Goal: Task Accomplishment & Management: Manage account settings

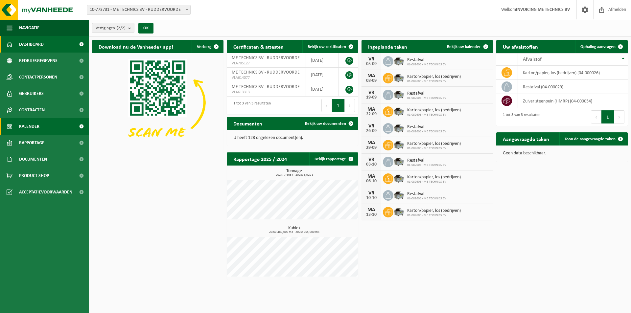
click at [40, 125] on link "Kalender" at bounding box center [44, 126] width 89 height 16
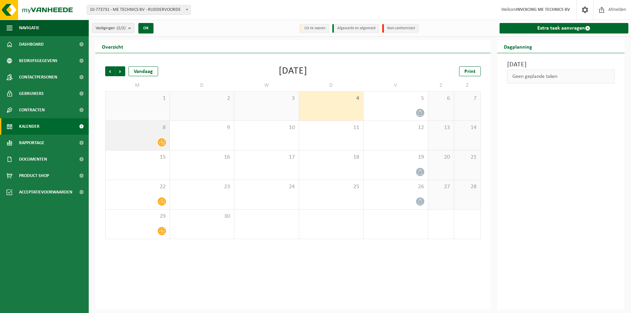
click at [163, 142] on icon at bounding box center [162, 143] width 6 height 6
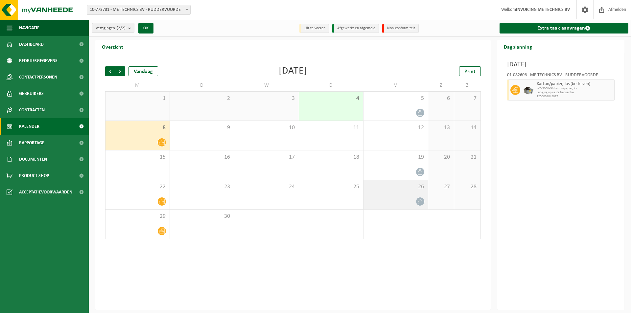
click at [421, 202] on icon at bounding box center [420, 202] width 6 height 6
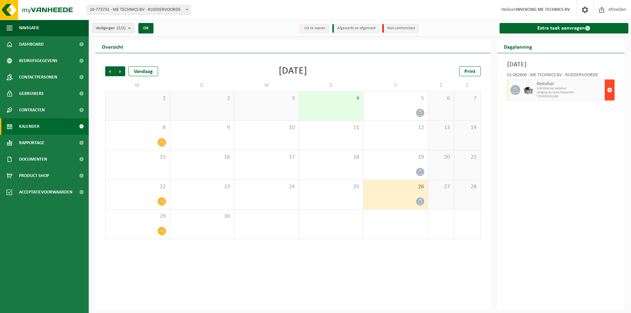
click at [609, 89] on span "button" at bounding box center [609, 89] width 5 height 13
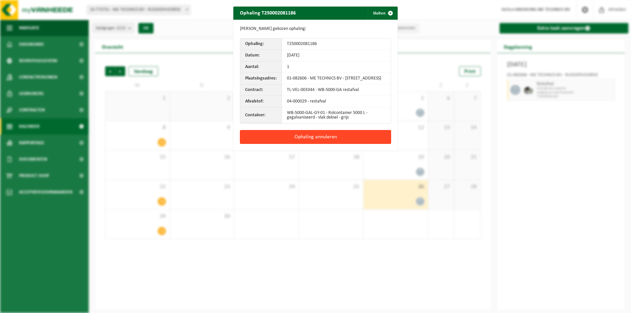
click at [331, 143] on button "Ophaling annuleren" at bounding box center [315, 137] width 151 height 14
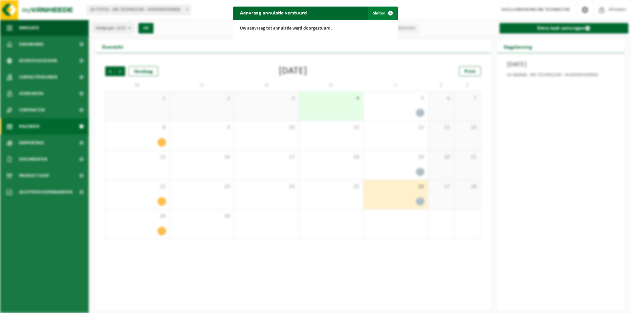
click at [388, 13] on span "button" at bounding box center [390, 13] width 13 height 13
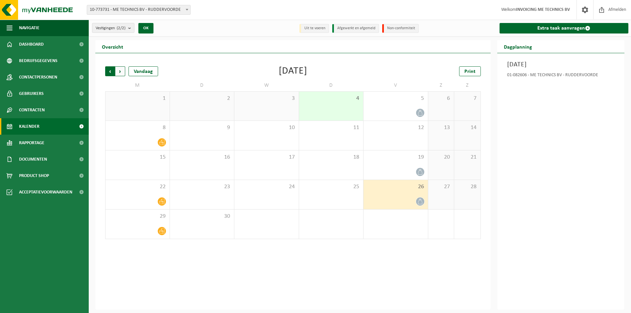
click at [121, 72] on span "Volgende" at bounding box center [120, 71] width 10 height 10
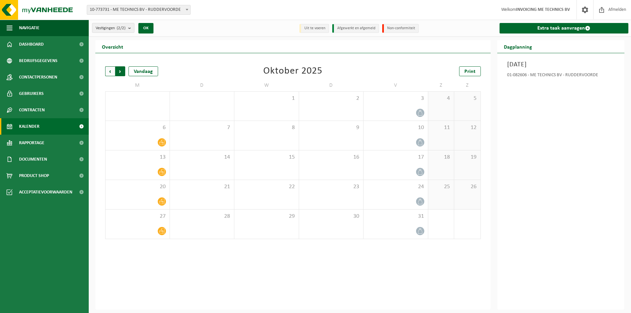
click at [112, 73] on span "Vorige" at bounding box center [110, 71] width 10 height 10
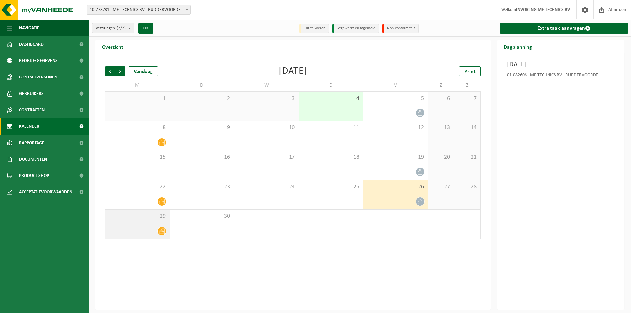
click at [161, 230] on icon at bounding box center [162, 231] width 6 height 5
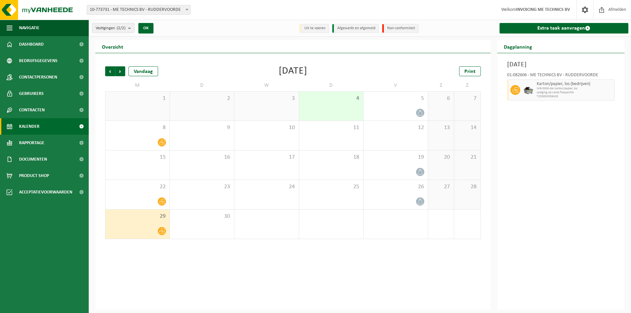
click at [161, 232] on icon at bounding box center [162, 231] width 6 height 6
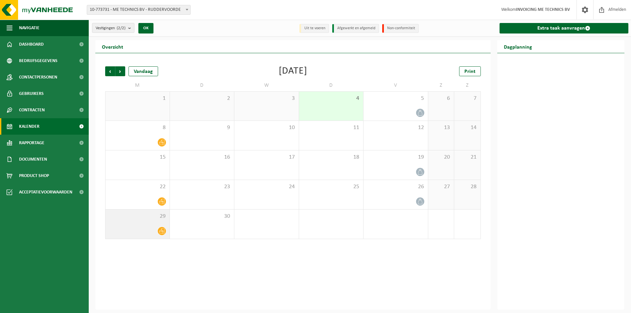
click at [163, 232] on icon at bounding box center [162, 231] width 6 height 6
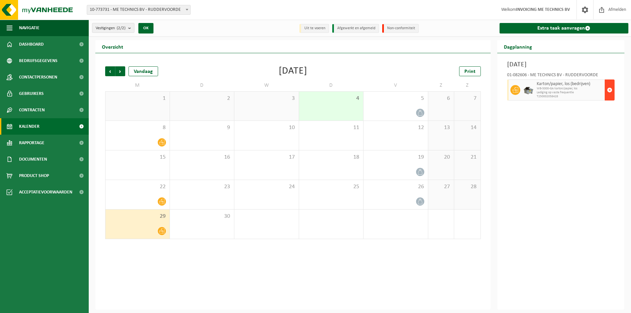
click at [610, 90] on span "button" at bounding box center [609, 89] width 5 height 13
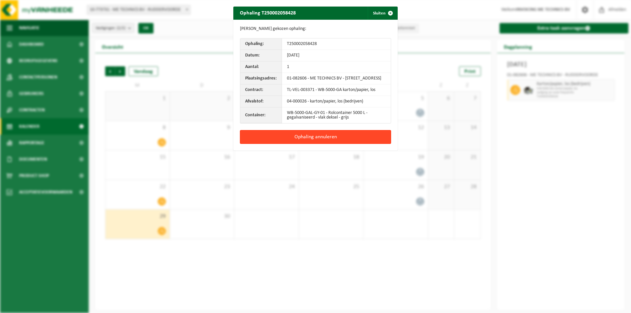
click at [319, 138] on button "Ophaling annuleren" at bounding box center [315, 137] width 151 height 14
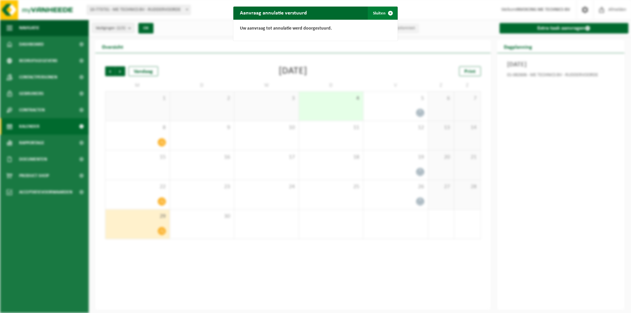
click at [388, 13] on span "button" at bounding box center [390, 13] width 13 height 13
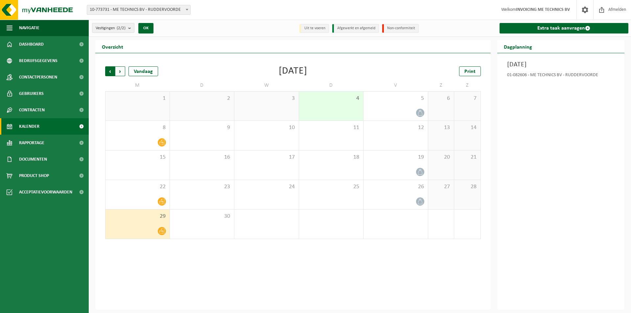
click at [121, 72] on span "Volgende" at bounding box center [120, 71] width 10 height 10
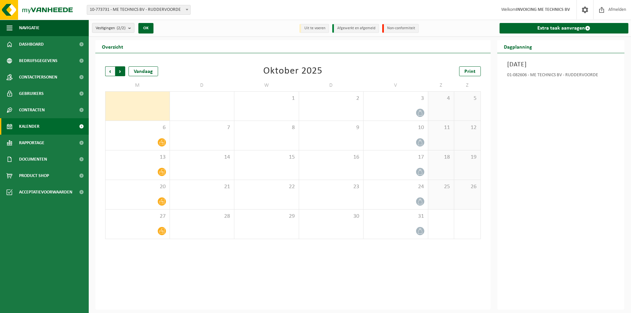
click at [110, 72] on span "Vorige" at bounding box center [110, 71] width 10 height 10
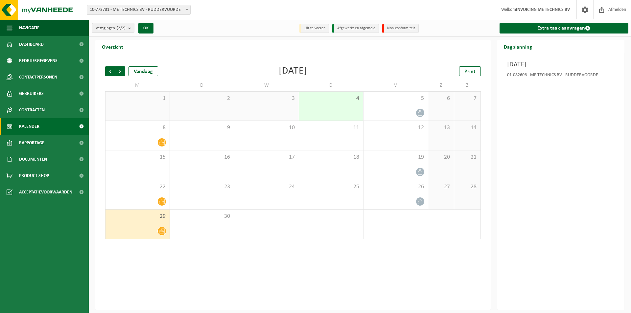
click at [162, 232] on icon at bounding box center [162, 231] width 6 height 6
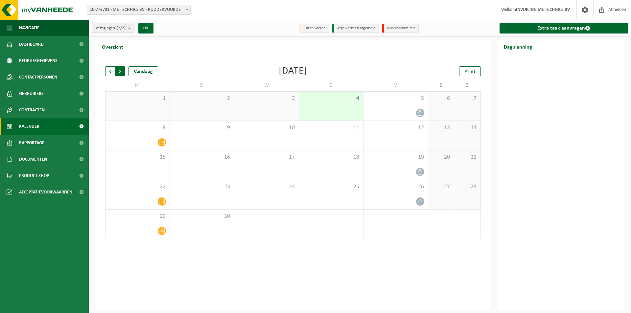
click at [108, 69] on span "Vorige" at bounding box center [110, 71] width 10 height 10
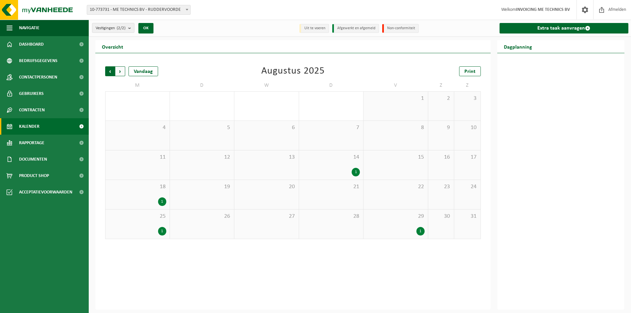
click at [120, 72] on span "Volgende" at bounding box center [120, 71] width 10 height 10
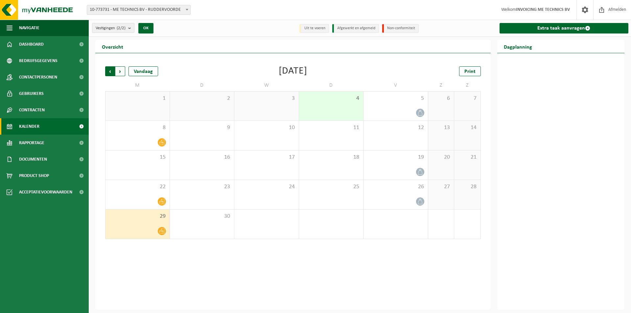
click at [119, 70] on span "Volgende" at bounding box center [120, 71] width 10 height 10
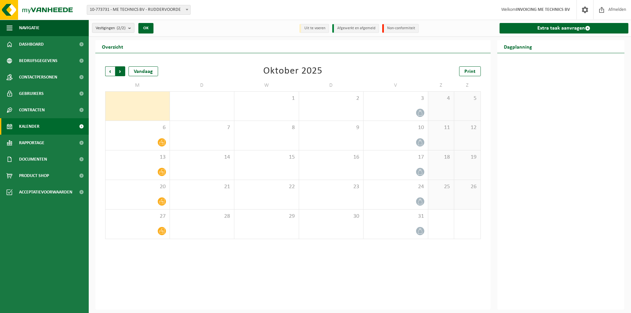
click at [109, 74] on span "Vorige" at bounding box center [110, 71] width 10 height 10
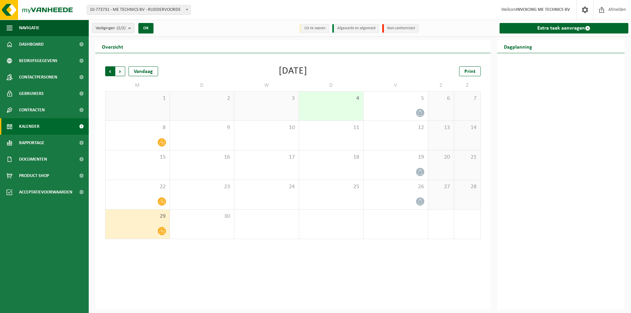
click at [120, 72] on span "Volgende" at bounding box center [120, 71] width 10 height 10
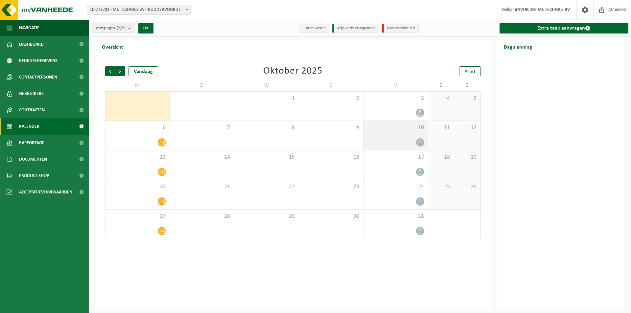
click at [421, 143] on icon at bounding box center [420, 143] width 6 height 6
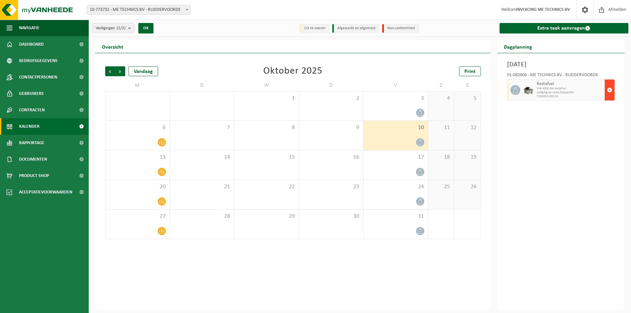
click at [609, 90] on span "button" at bounding box center [609, 89] width 5 height 13
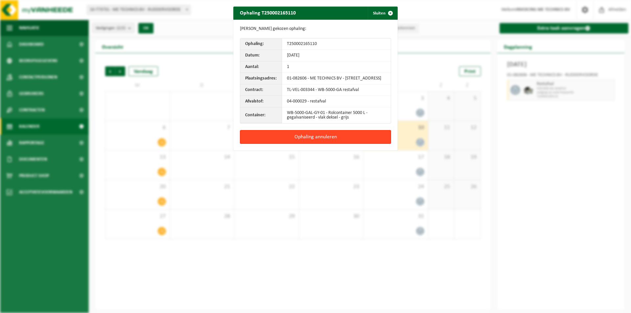
click at [295, 141] on button "Ophaling annuleren" at bounding box center [315, 137] width 151 height 14
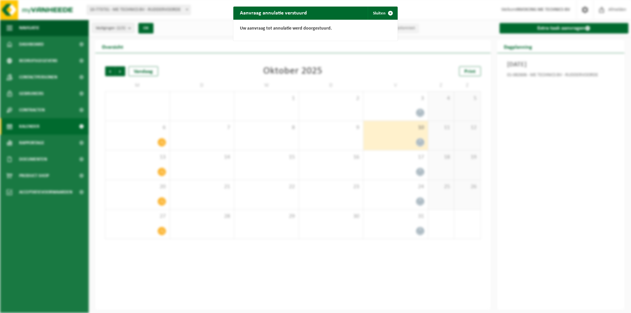
click at [421, 201] on div "Aanvraag annulatie verstuurd Sluiten Uw aanvraag tot annulatie werd doorgestuur…" at bounding box center [315, 156] width 631 height 313
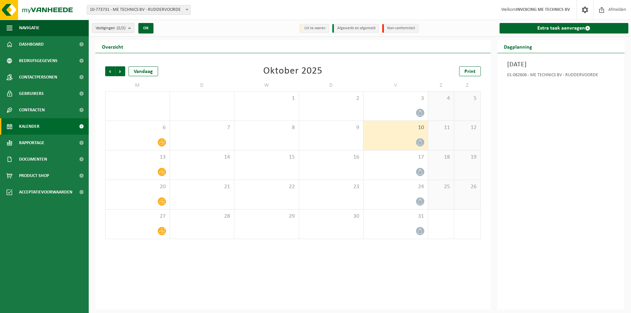
click at [421, 201] on icon at bounding box center [420, 202] width 6 height 6
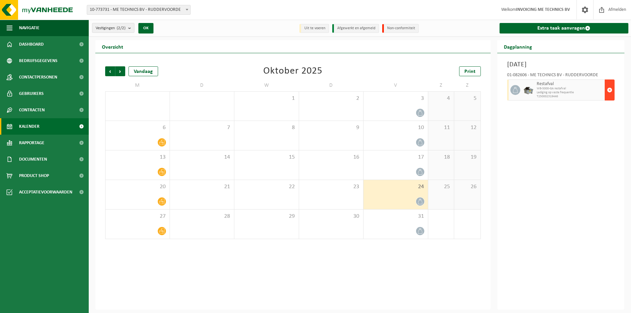
click at [610, 91] on span "button" at bounding box center [609, 89] width 5 height 13
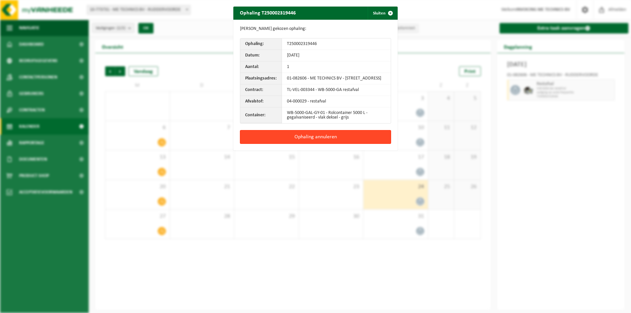
click at [345, 144] on button "Ophaling annuleren" at bounding box center [315, 137] width 151 height 14
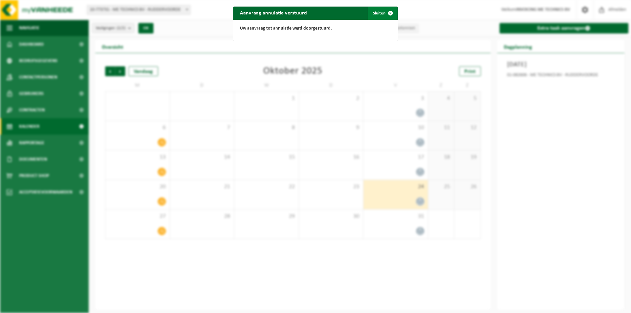
click at [388, 13] on span "button" at bounding box center [390, 13] width 13 height 13
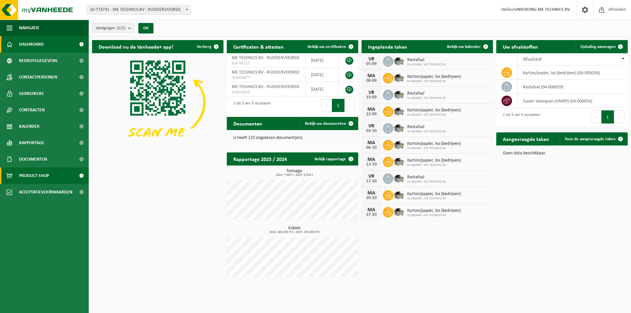
click at [83, 175] on span at bounding box center [81, 176] width 15 height 16
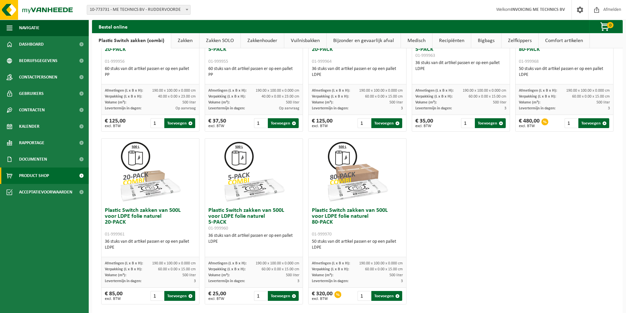
scroll to position [303, 0]
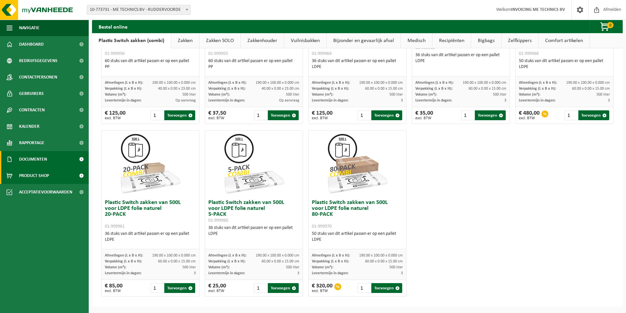
click at [82, 157] on span at bounding box center [81, 159] width 15 height 16
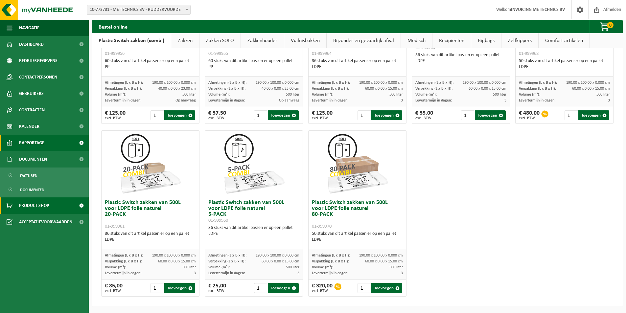
click at [82, 149] on span at bounding box center [81, 143] width 15 height 16
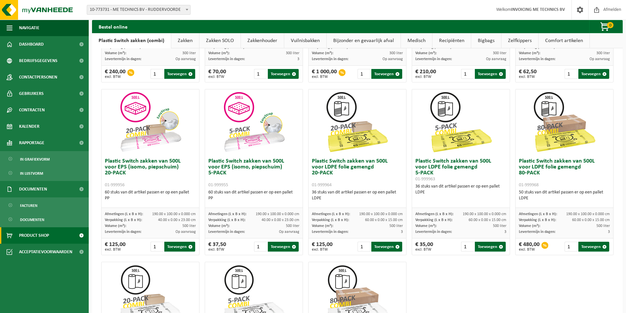
scroll to position [0, 0]
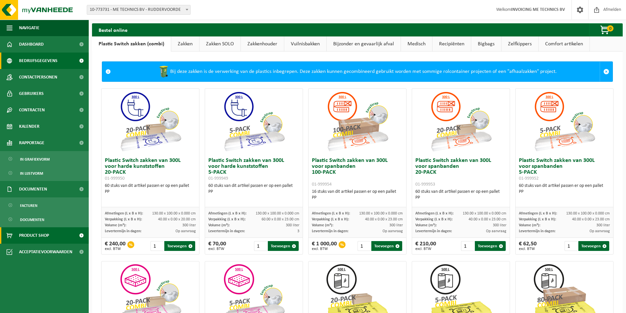
click at [80, 60] on span at bounding box center [81, 61] width 15 height 16
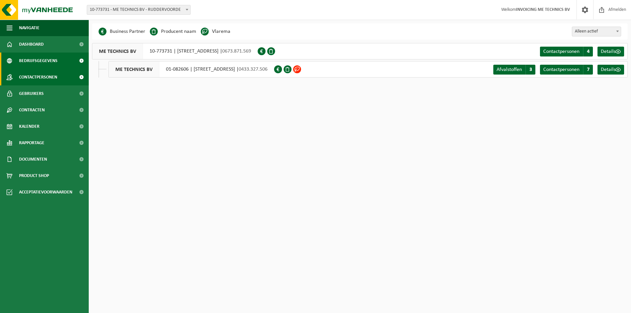
click at [82, 78] on span at bounding box center [81, 77] width 15 height 16
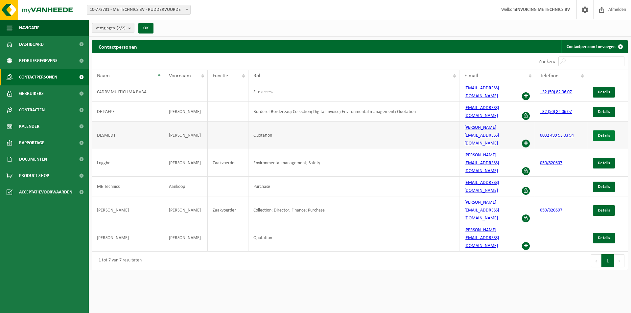
click at [601, 133] on span "Details" at bounding box center [603, 135] width 12 height 4
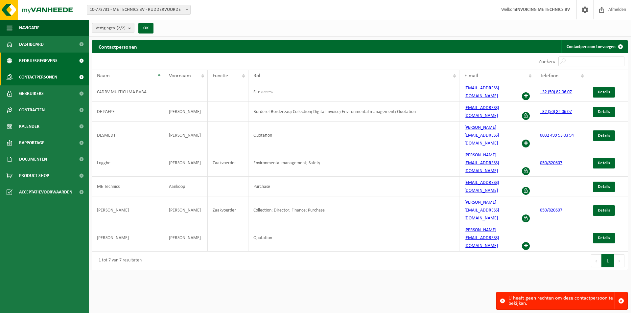
click at [42, 61] on span "Bedrijfsgegevens" at bounding box center [38, 61] width 38 height 16
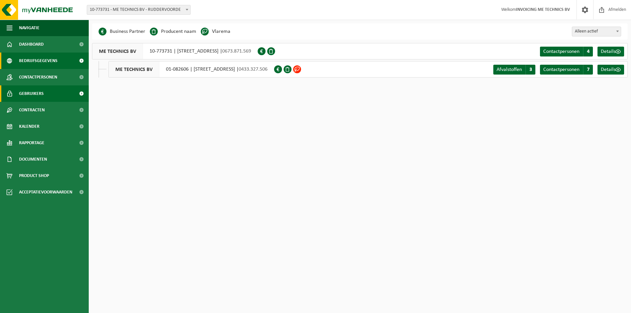
click at [32, 93] on span "Gebruikers" at bounding box center [31, 93] width 25 height 16
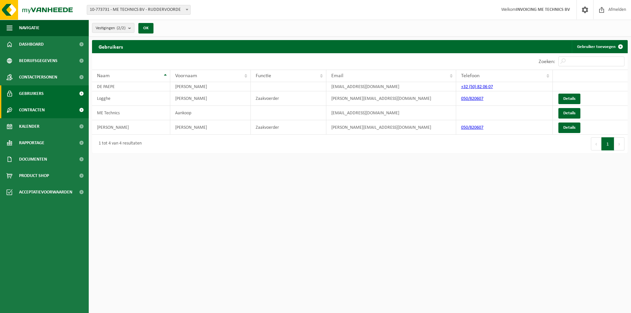
click at [83, 111] on span at bounding box center [81, 110] width 15 height 16
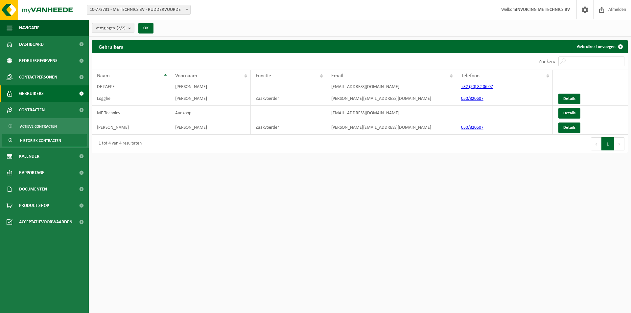
click at [53, 142] on span "Historiek contracten" at bounding box center [40, 140] width 41 height 12
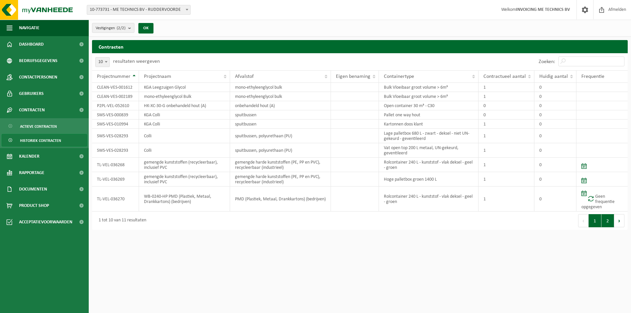
click at [611, 222] on button "2" at bounding box center [607, 220] width 13 height 13
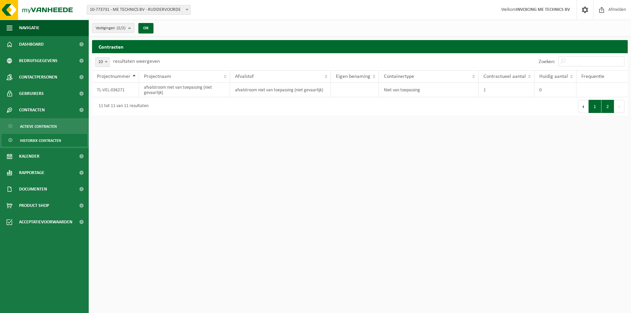
click at [593, 107] on button "1" at bounding box center [594, 106] width 13 height 13
